Goal: Task Accomplishment & Management: Use online tool/utility

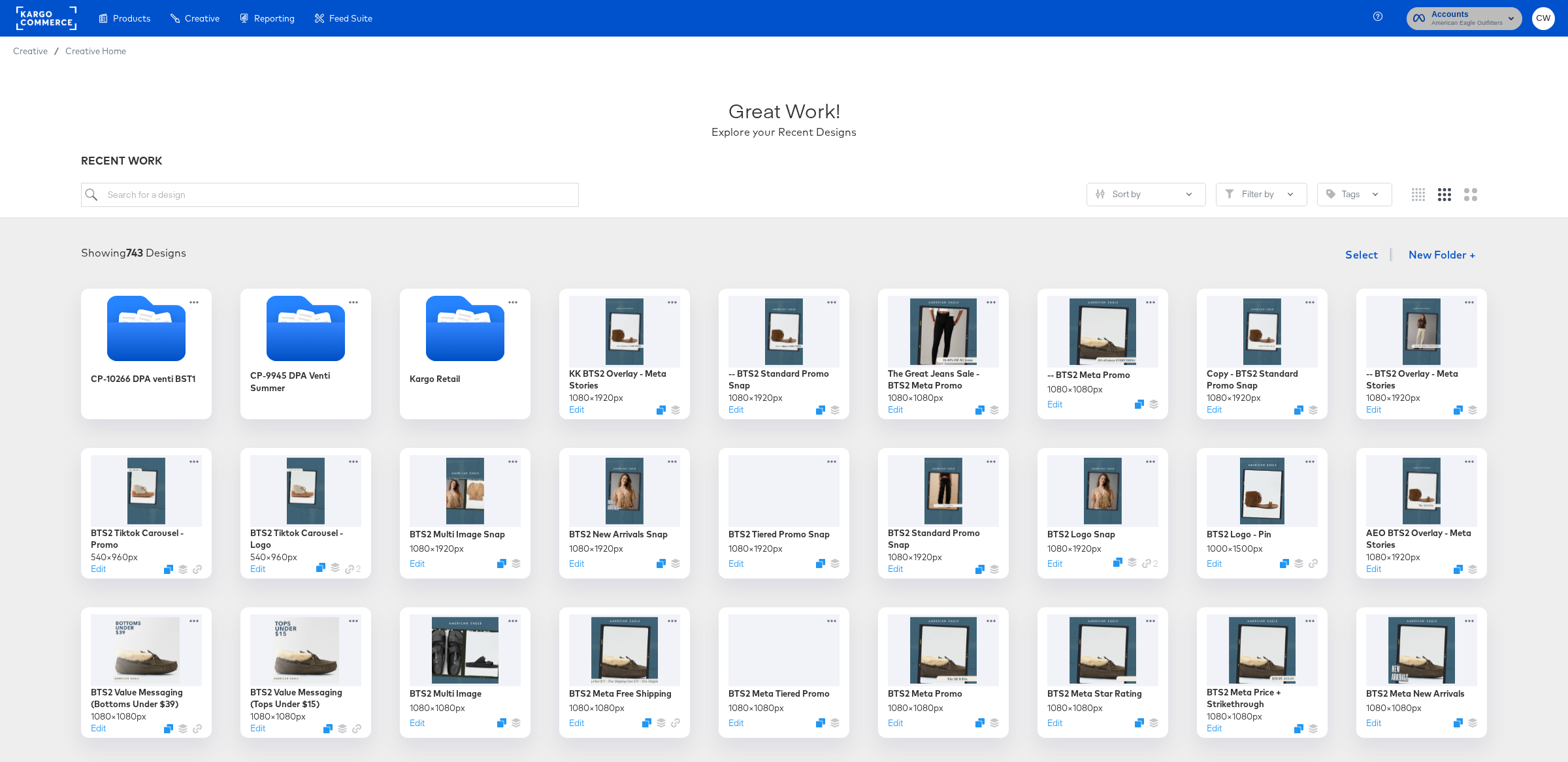
click at [1487, 23] on span "American Eagle Outfitters" at bounding box center [1466, 23] width 71 height 11
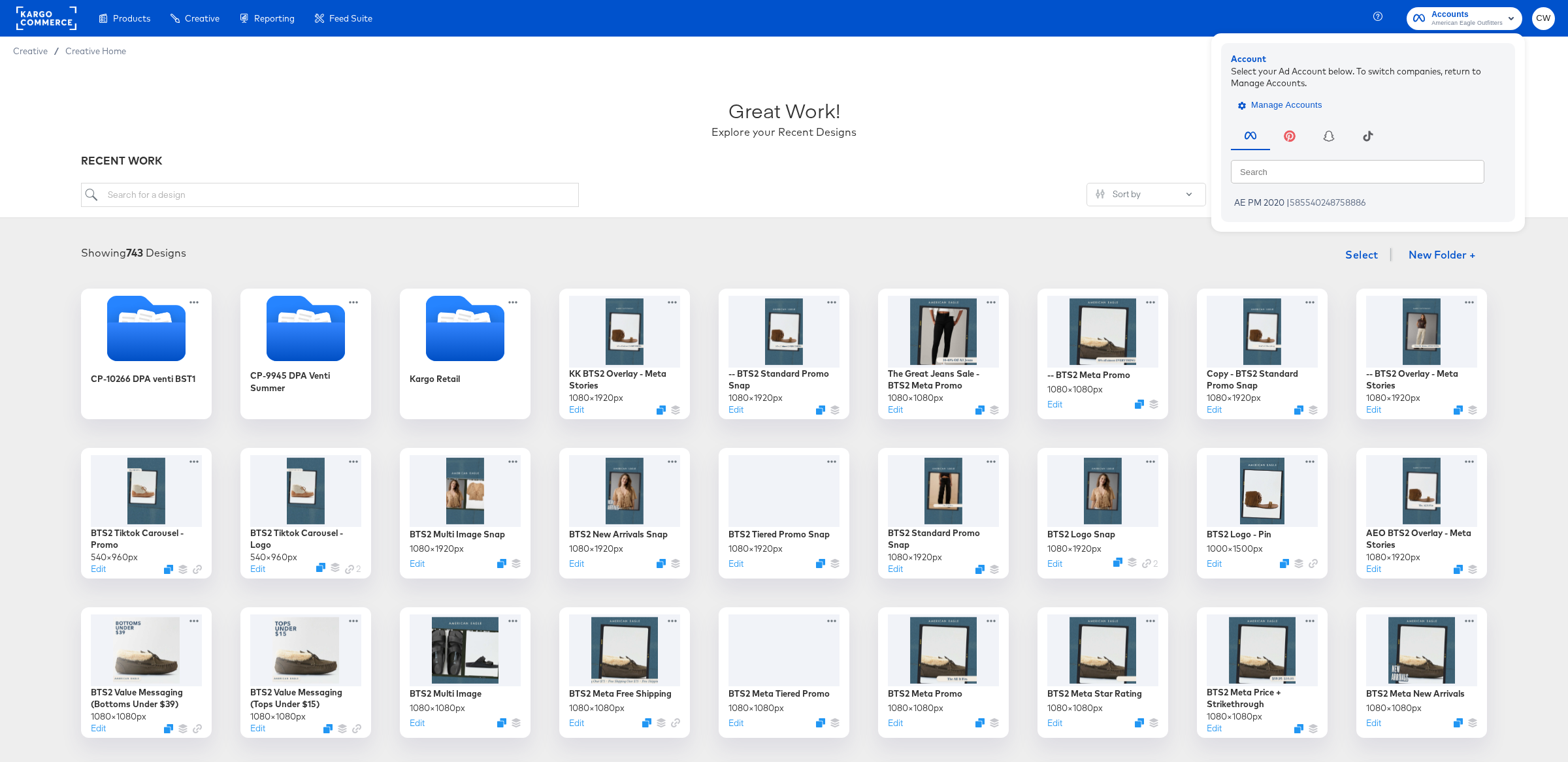
click at [1284, 102] on span "Manage Accounts" at bounding box center [1281, 105] width 82 height 15
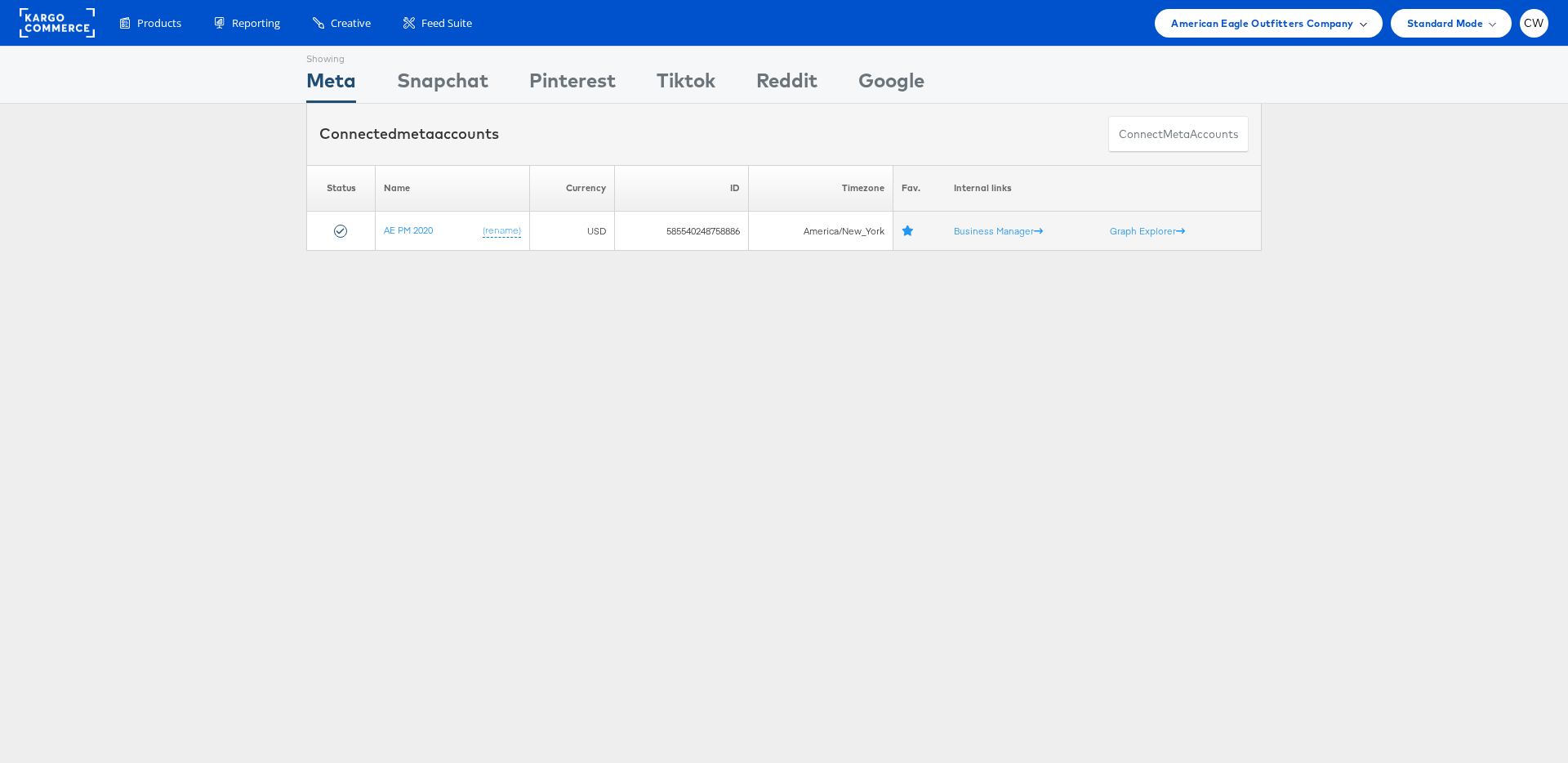
click at [1327, 28] on span "American Eagle Outfitters Company" at bounding box center [1262, 24] width 182 height 17
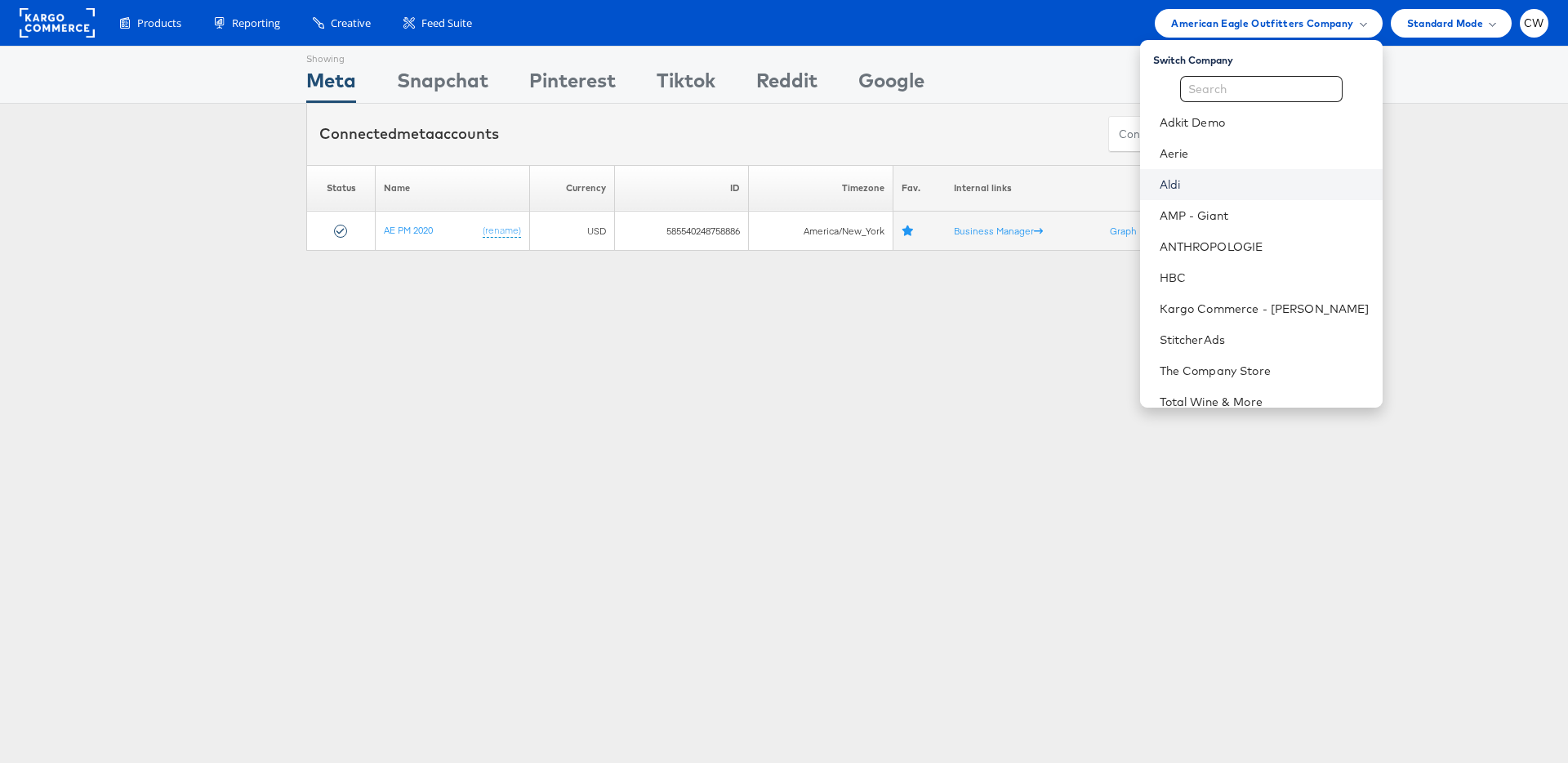
click at [1220, 183] on link "Aldi" at bounding box center [1264, 184] width 210 height 16
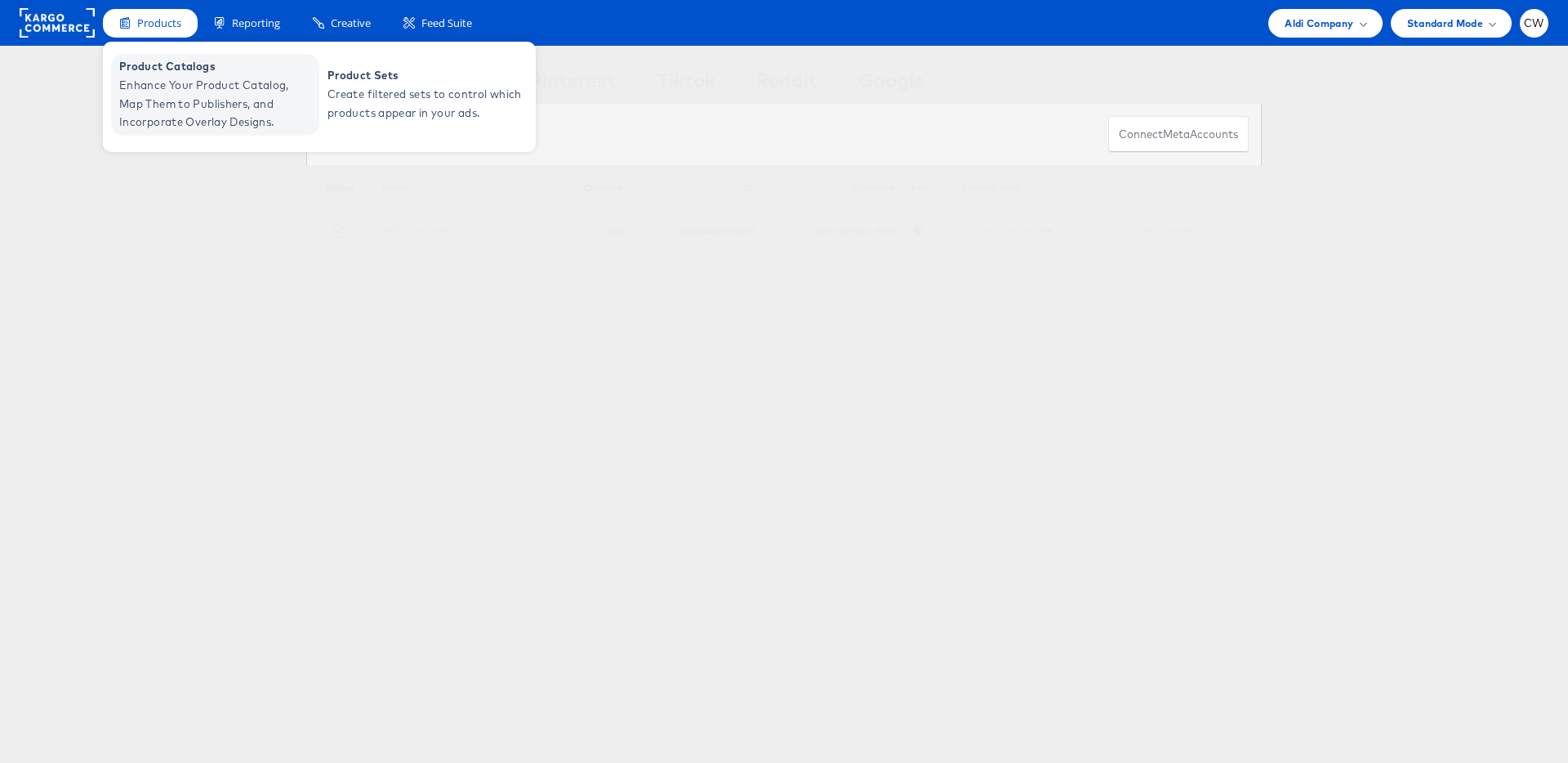
click at [188, 76] on span "Enhance Your Product Catalog, Map Them to Publishers, and Incorporate Overlay D…" at bounding box center [217, 103] width 196 height 56
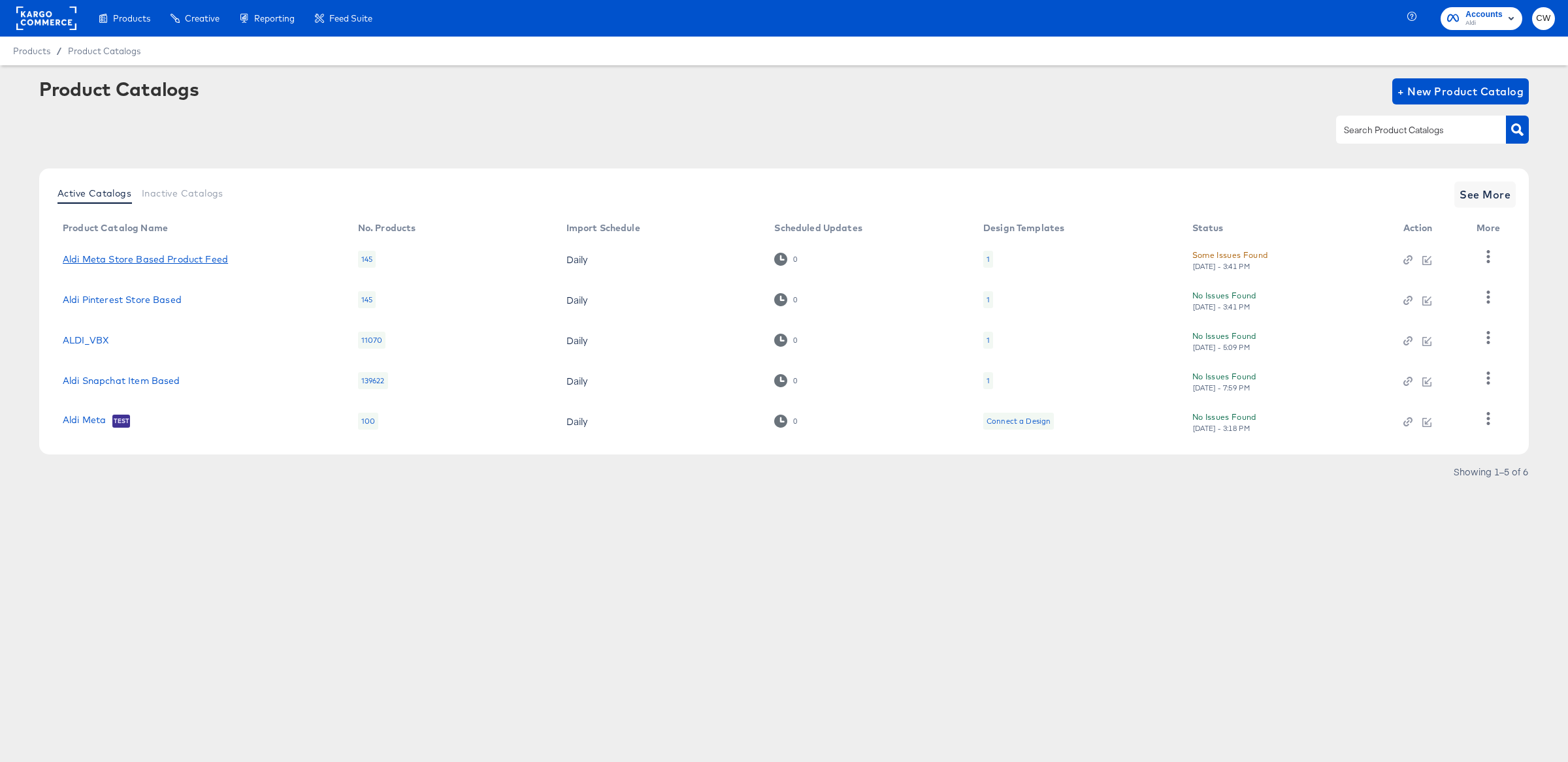
click at [193, 260] on link "Aldi Meta Store Based Product Feed" at bounding box center [145, 260] width 166 height 11
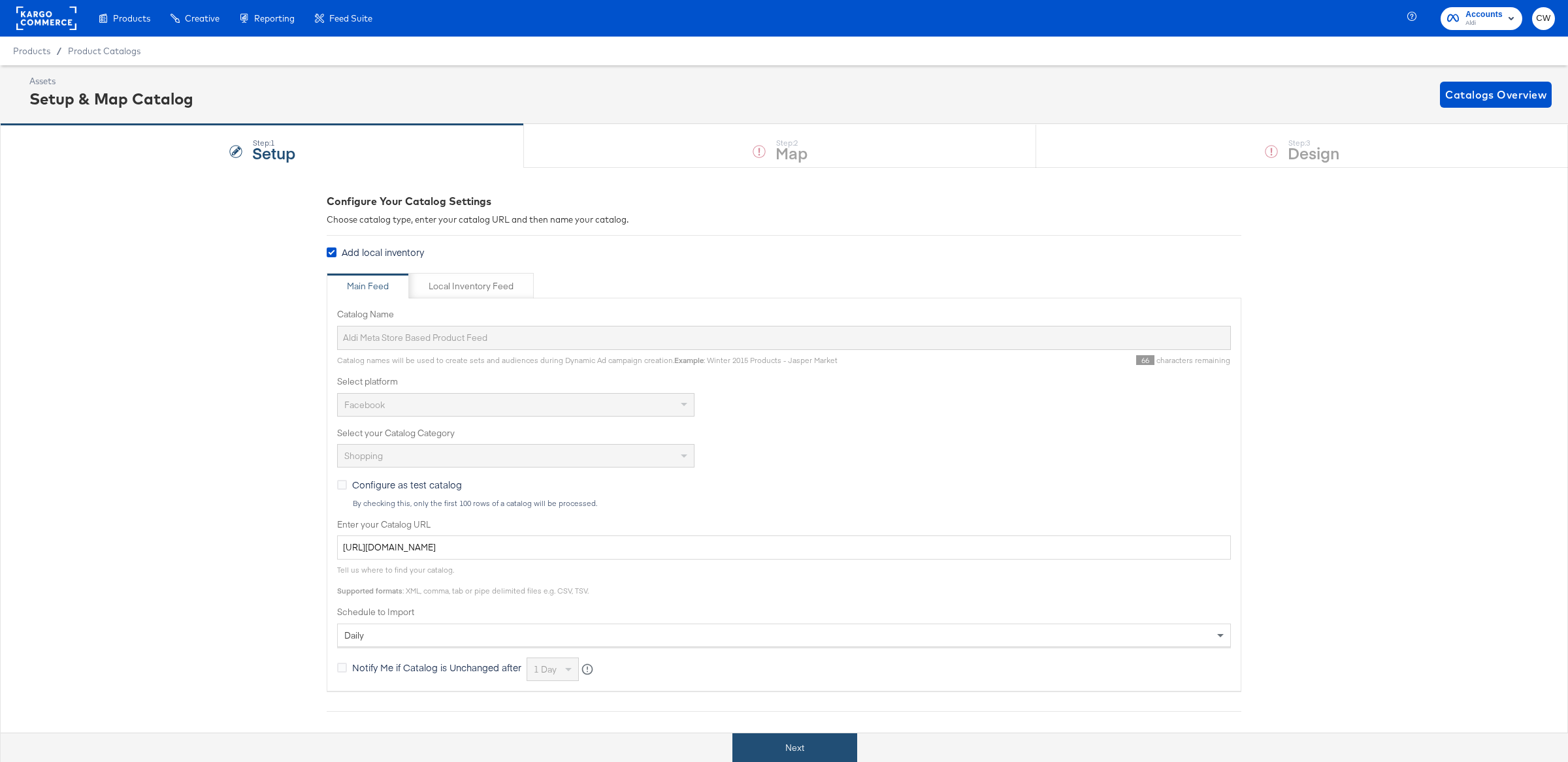
click at [798, 749] on button "Next" at bounding box center [795, 748] width 125 height 29
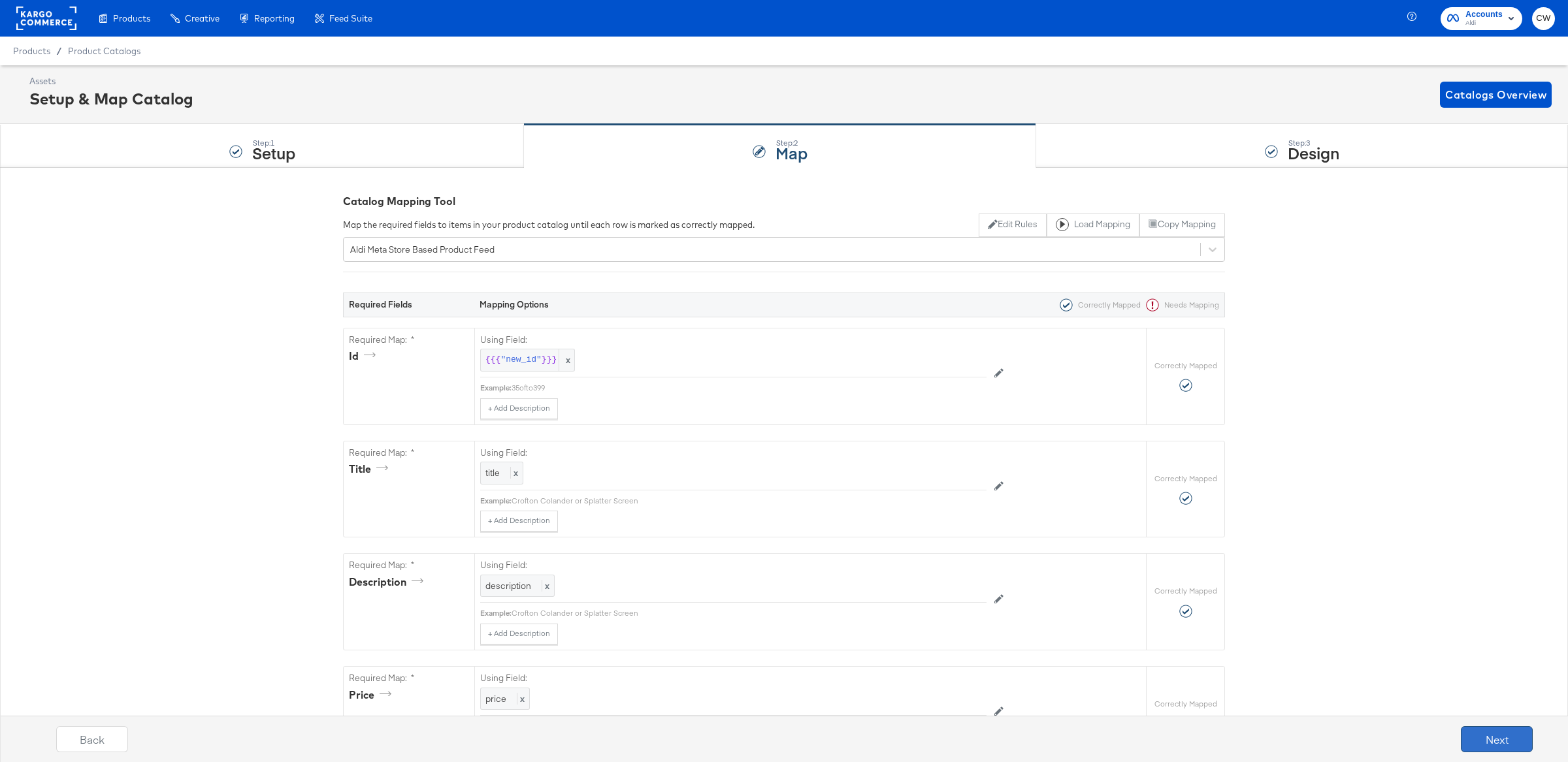
click at [1509, 743] on button "Next" at bounding box center [1497, 739] width 72 height 26
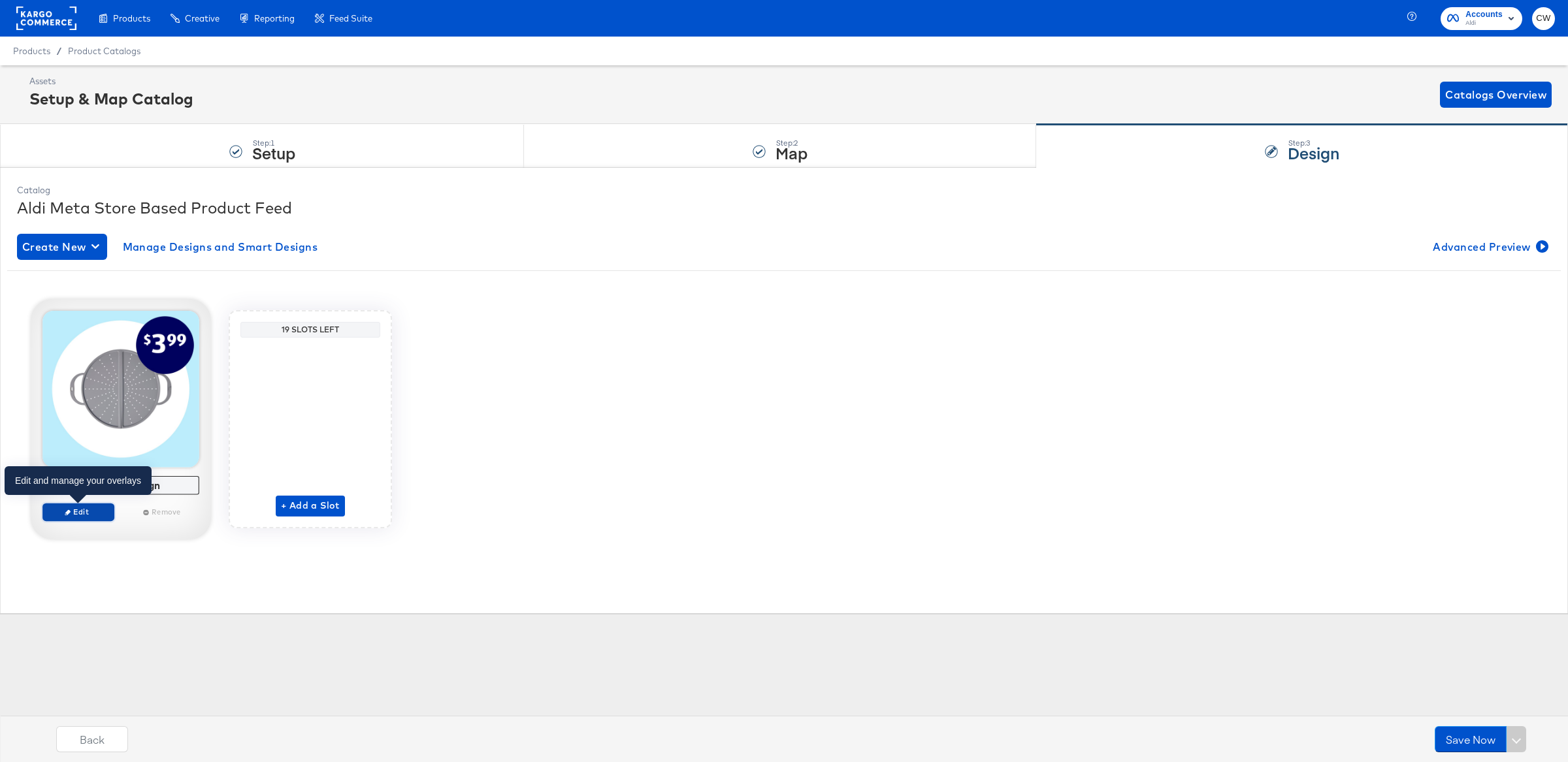
click at [89, 508] on span "Edit" at bounding box center [78, 512] width 60 height 10
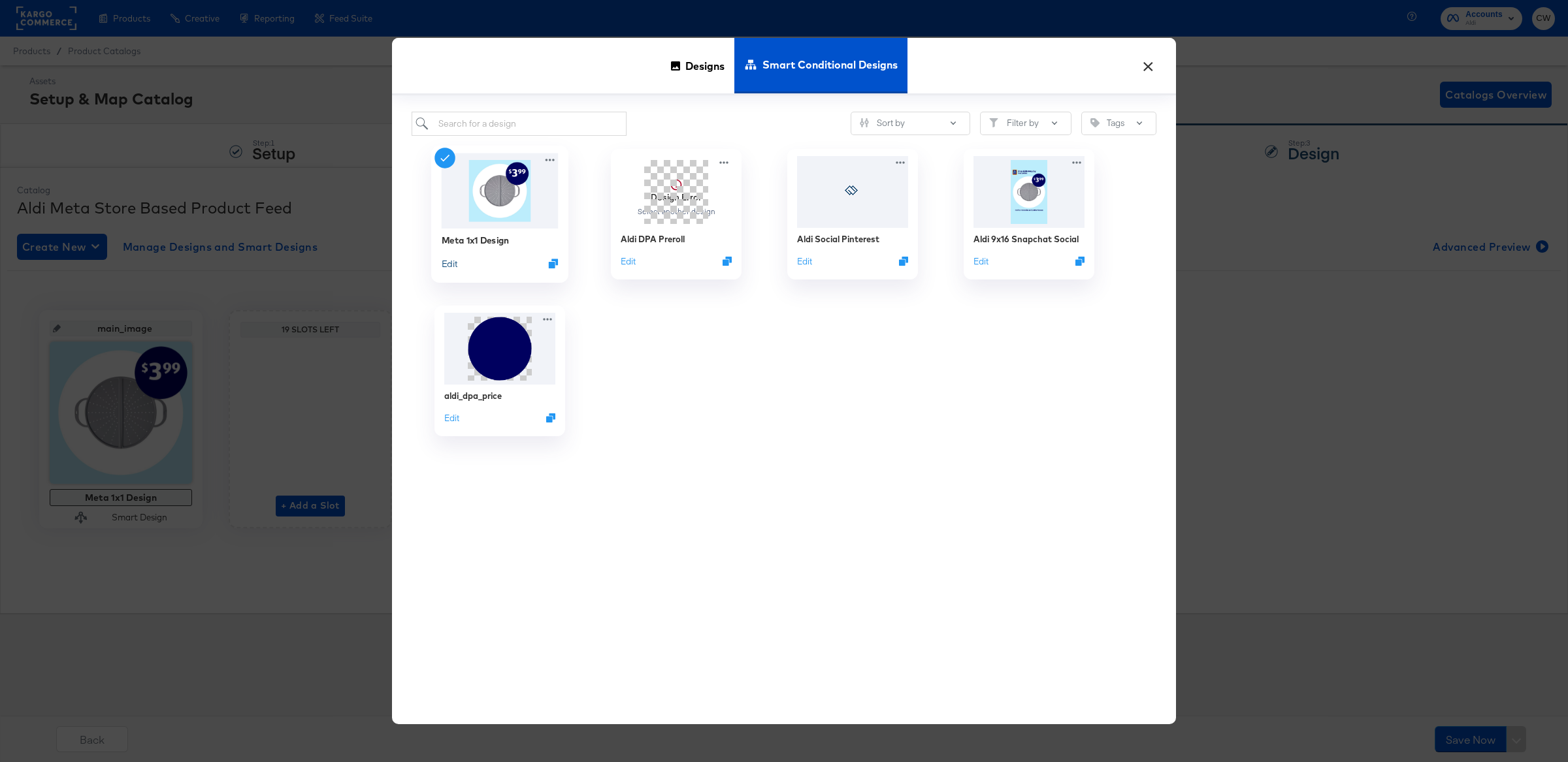
click at [448, 265] on button "Edit" at bounding box center [449, 263] width 16 height 12
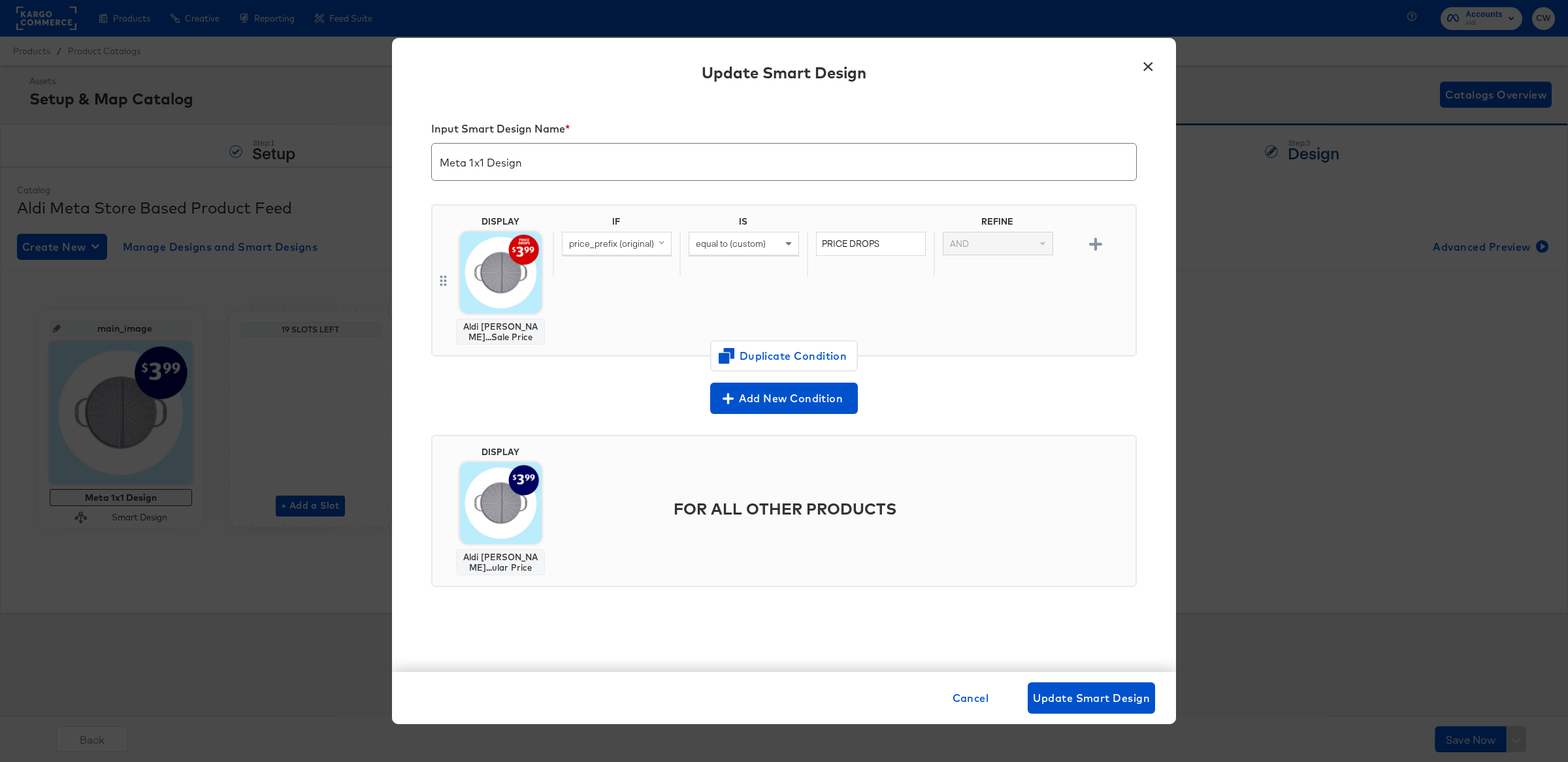
click at [1148, 65] on button "×" at bounding box center [1147, 62] width 23 height 23
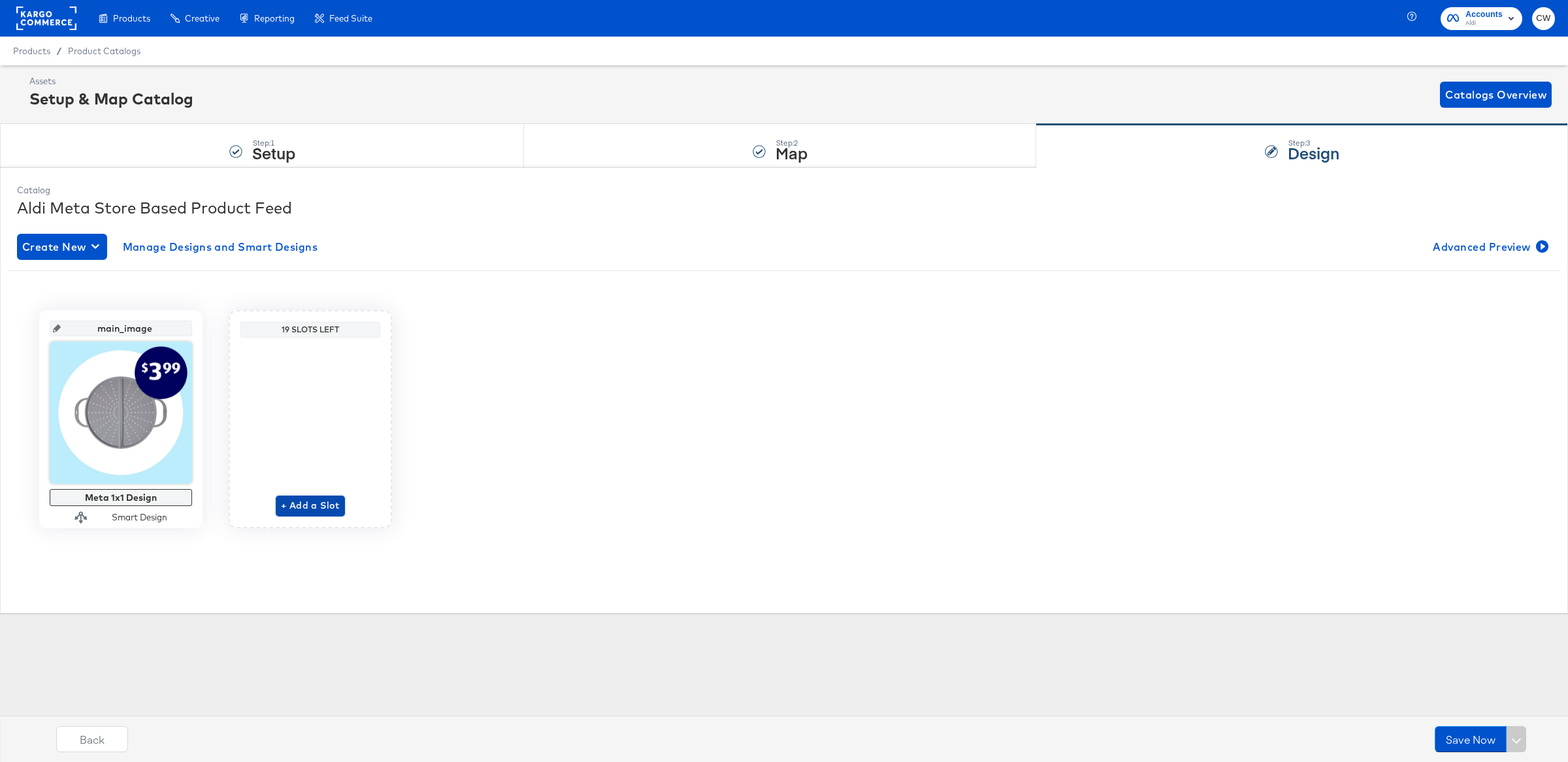
click at [312, 511] on span "+ Add a Slot" at bounding box center [310, 506] width 59 height 17
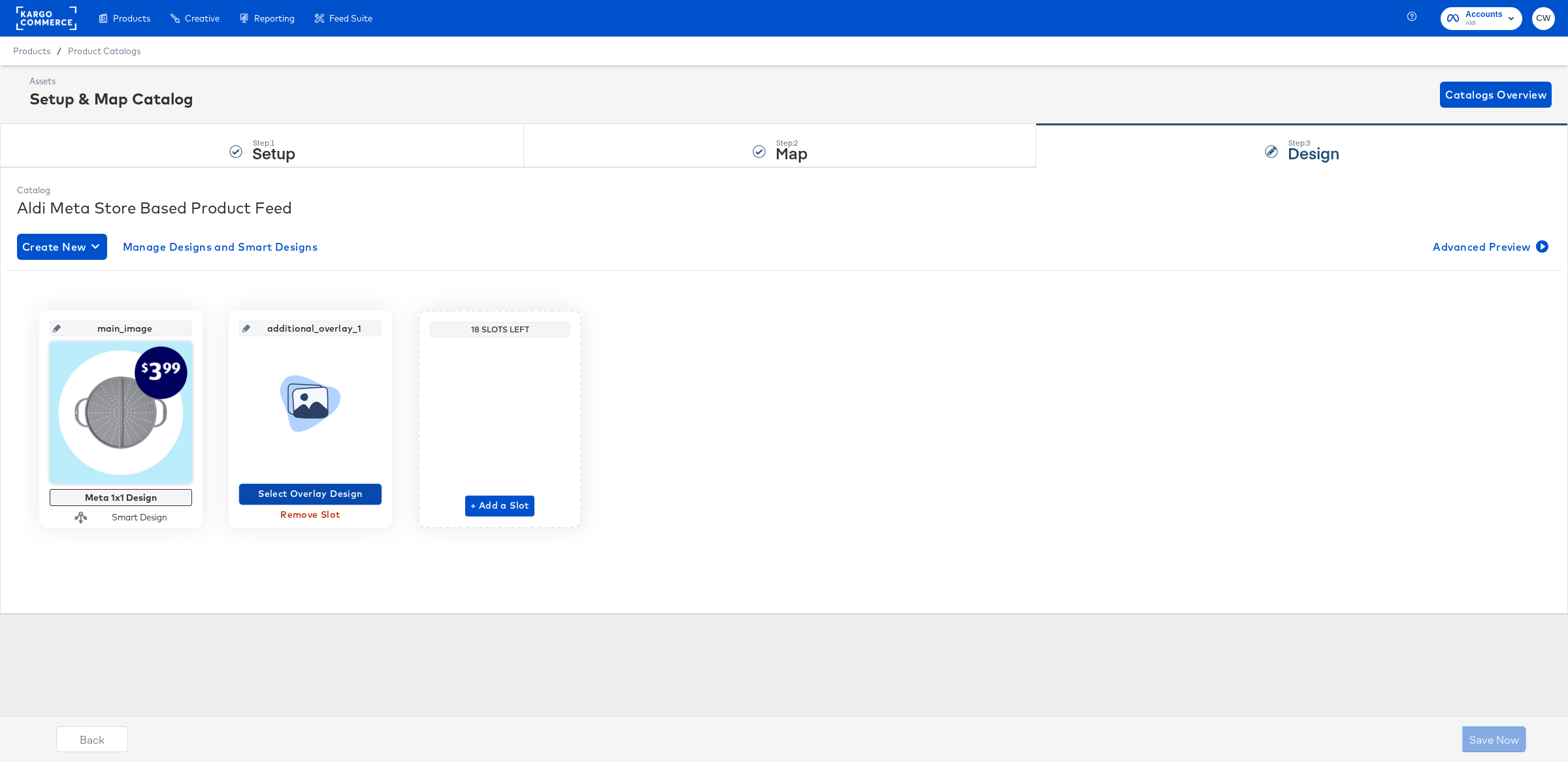
click at [324, 493] on span "Select Overlay Design" at bounding box center [310, 494] width 132 height 17
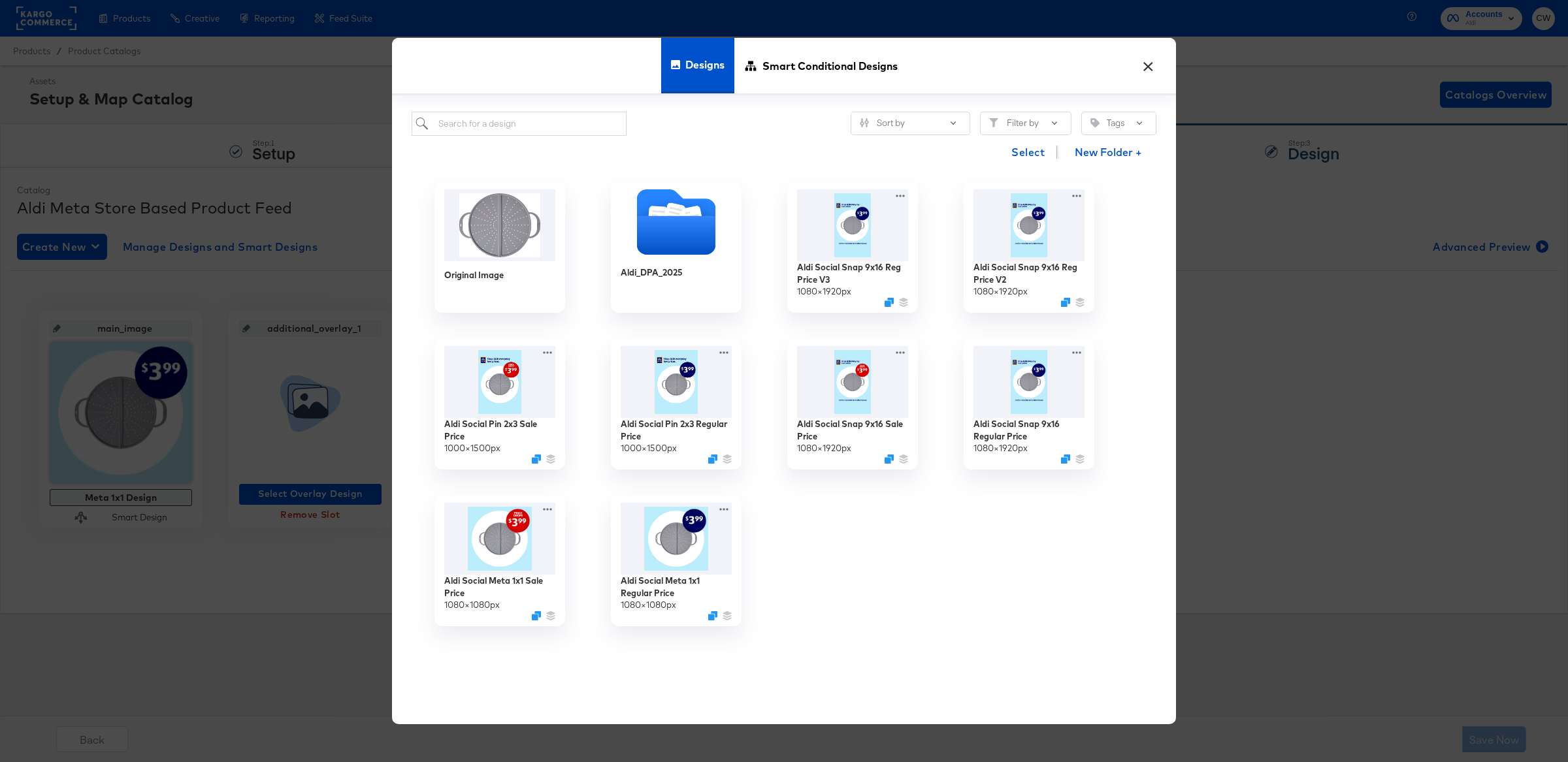
click at [1150, 65] on button "×" at bounding box center [1147, 62] width 23 height 23
